Goal: Task Accomplishment & Management: Use online tool/utility

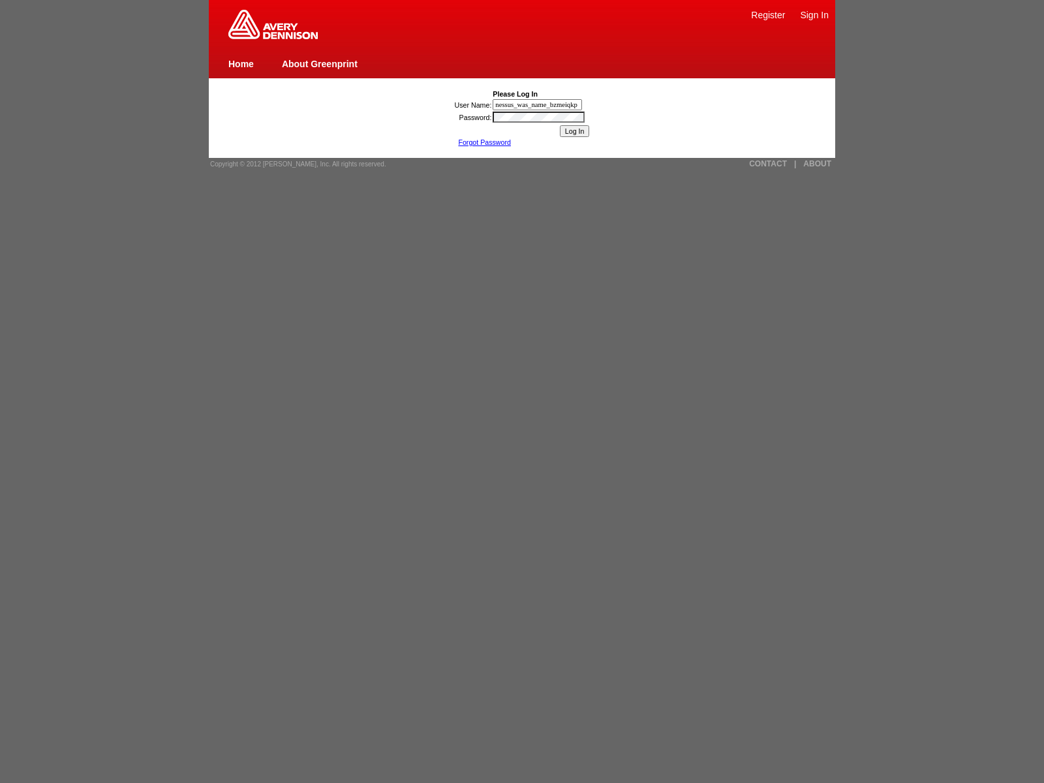
type input "nessus_was_name_bzmeiqkp"
click at [574, 131] on input "Log In" at bounding box center [575, 131] width 30 height 12
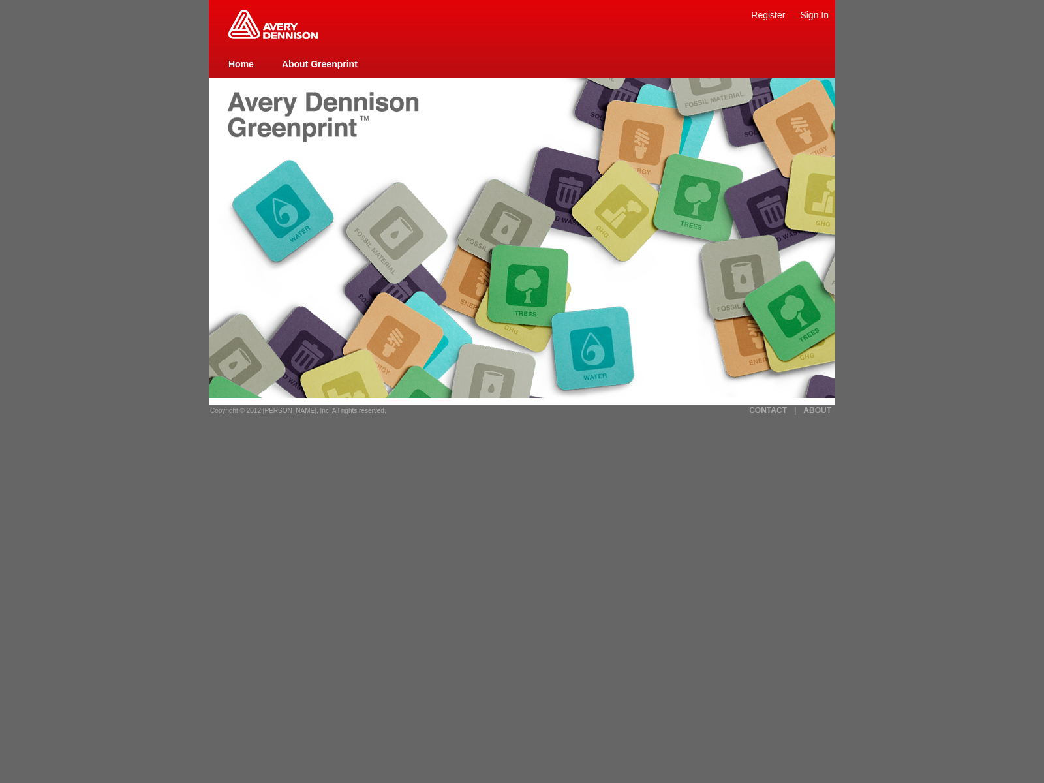
click at [273, 37] on img at bounding box center [272, 24] width 89 height 29
click at [794, 410] on link "|" at bounding box center [795, 410] width 2 height 9
